Goal: Task Accomplishment & Management: Manage account settings

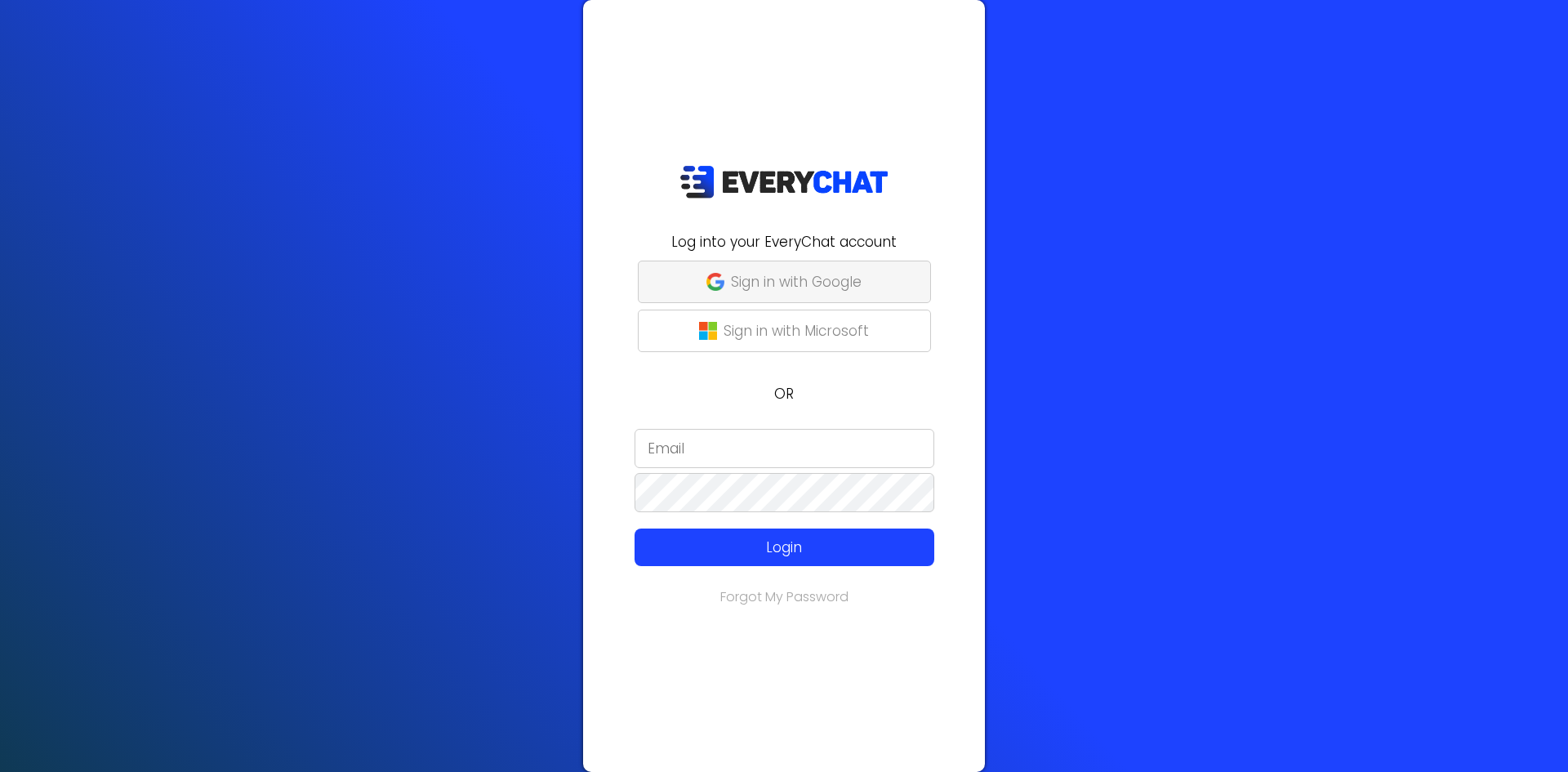
click at [773, 283] on p "Sign in with Google" at bounding box center [796, 282] width 130 height 21
click at [807, 274] on p "Sign in with Google" at bounding box center [796, 282] width 130 height 21
click at [707, 454] on input "email" at bounding box center [784, 448] width 299 height 39
type input "Dave@shannonlandscaping.com"
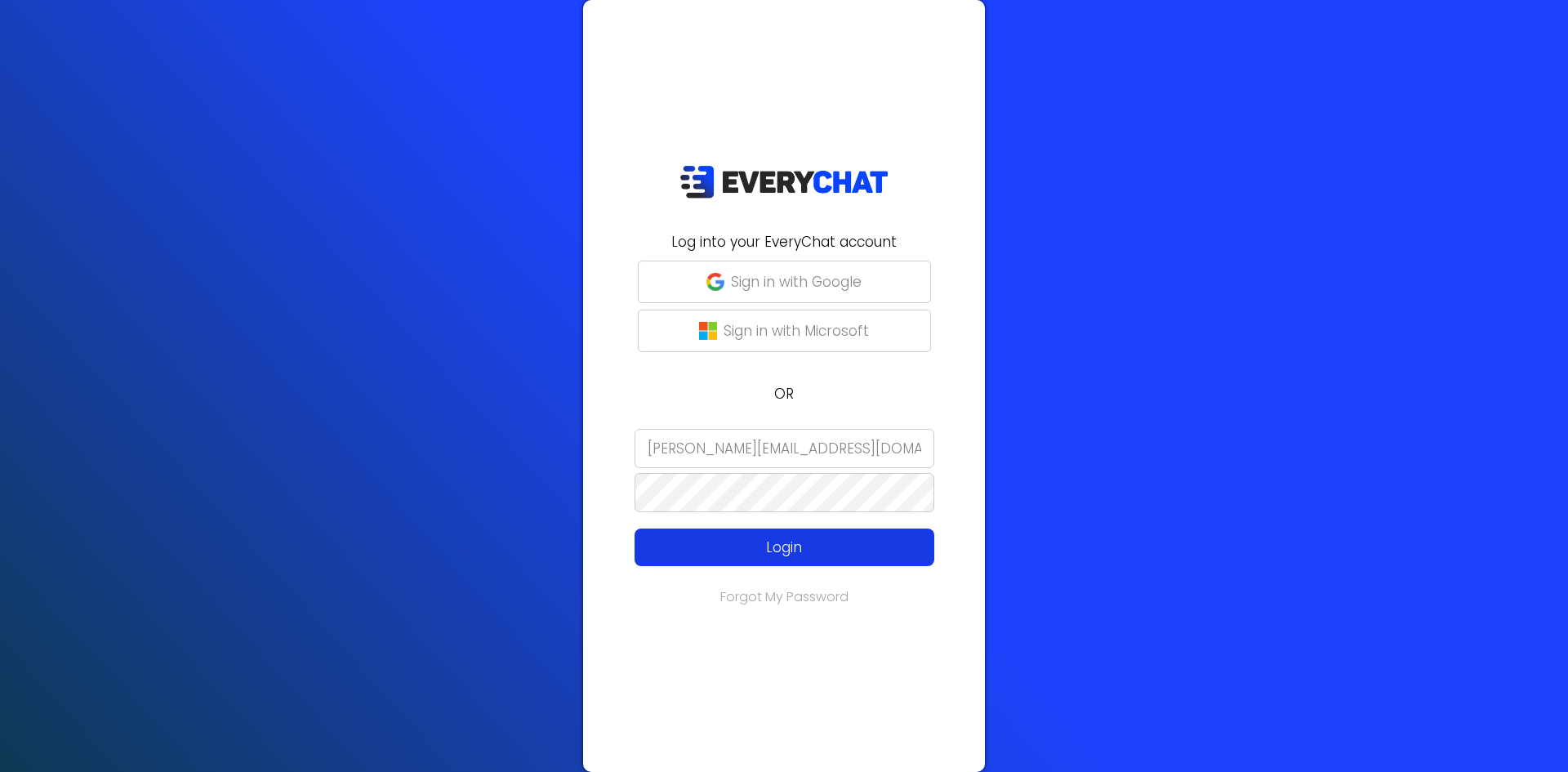
click at [766, 536] on p "Login" at bounding box center [784, 547] width 239 height 21
